Goal: Use online tool/utility: Utilize a website feature to perform a specific function

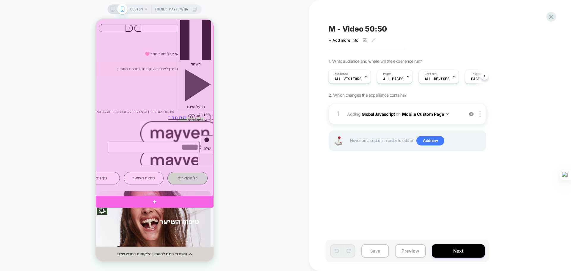
scroll to position [394, 0]
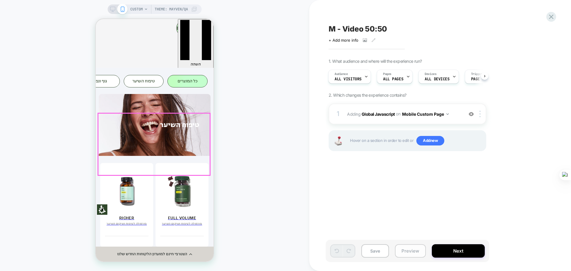
click at [407, 252] on button "Preview" at bounding box center [410, 250] width 31 height 13
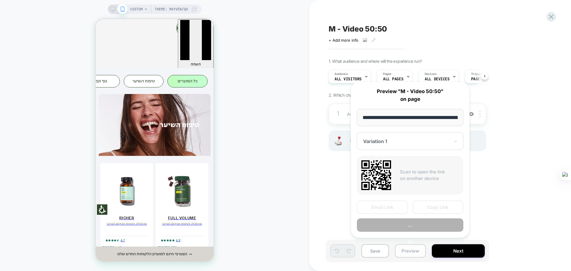
scroll to position [327, 0]
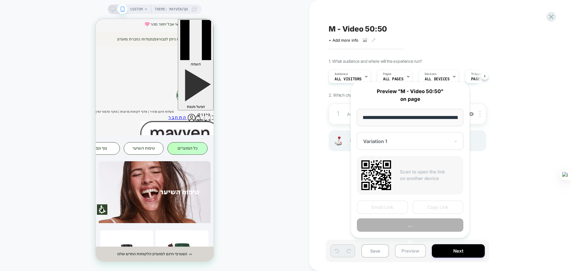
click at [406, 251] on button "Preview" at bounding box center [410, 250] width 31 height 13
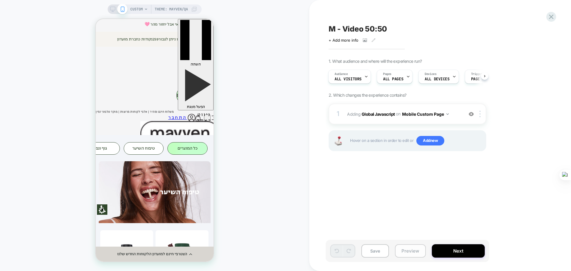
click at [406, 251] on button "Preview" at bounding box center [410, 250] width 31 height 13
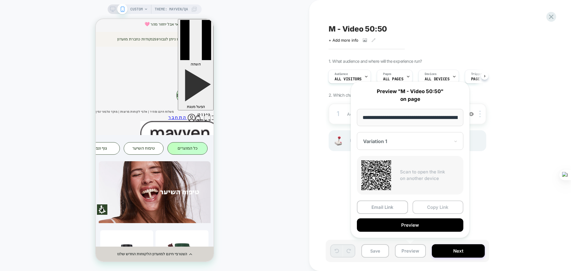
scroll to position [0, 112]
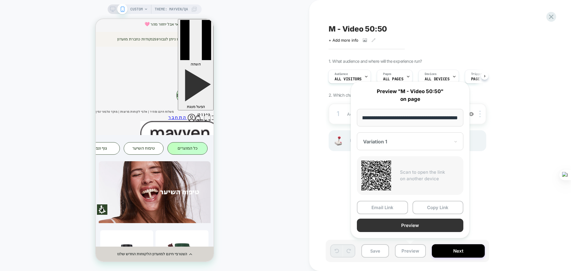
click at [414, 226] on button "Preview" at bounding box center [410, 224] width 106 height 13
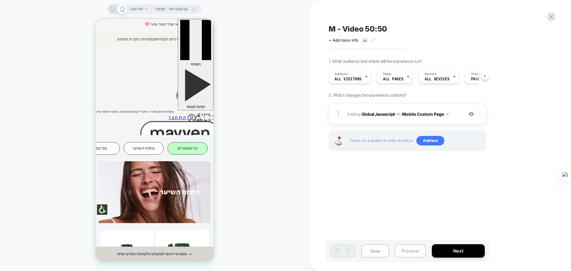
click at [408, 252] on button "Preview" at bounding box center [410, 250] width 31 height 13
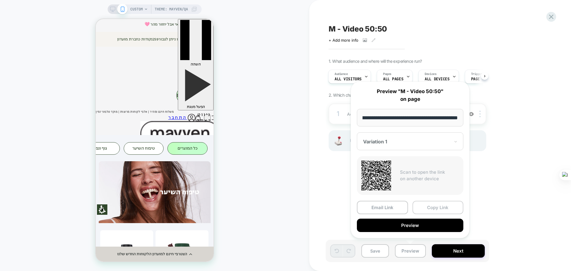
click at [432, 206] on button "Copy Link" at bounding box center [437, 207] width 51 height 13
